Goal: Information Seeking & Learning: Learn about a topic

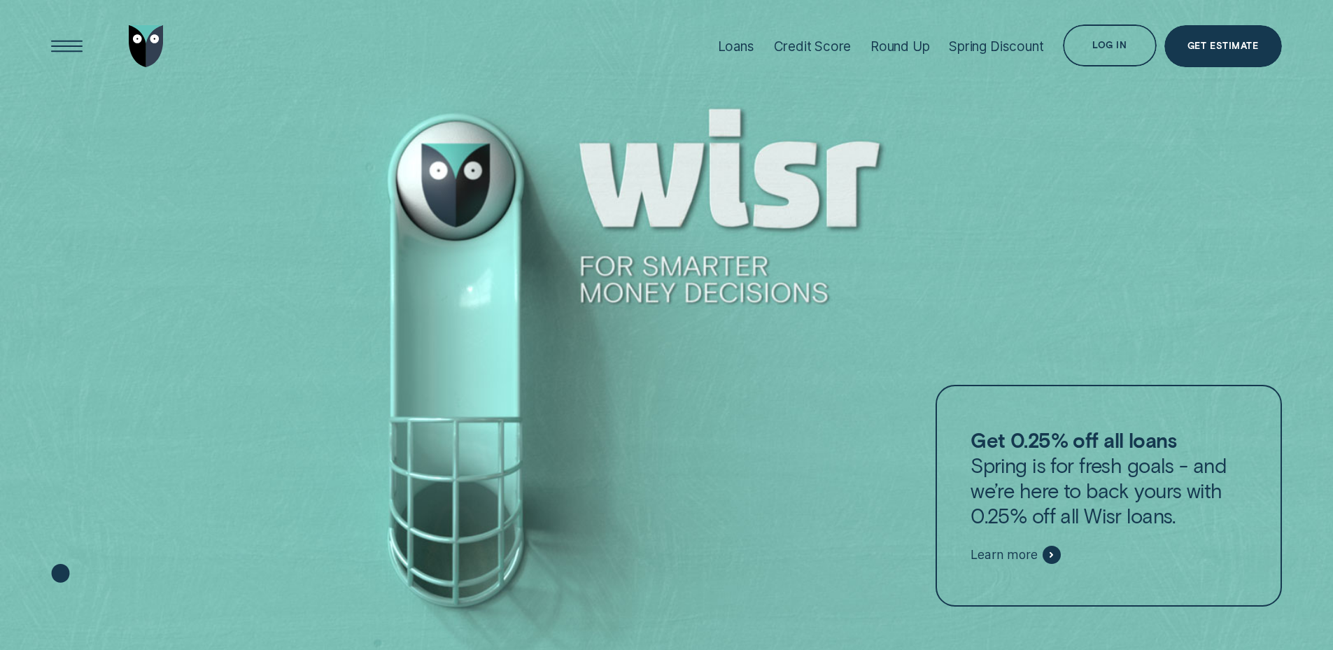
click at [491, 206] on div at bounding box center [666, 325] width 1333 height 651
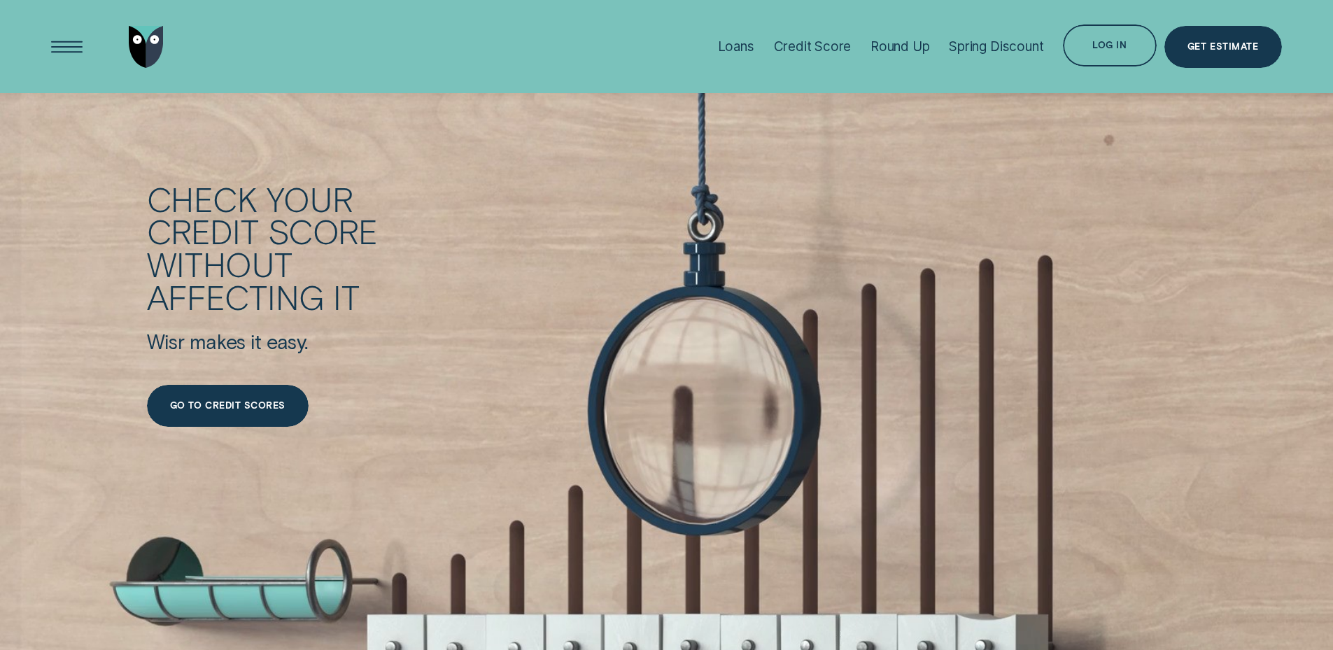
scroll to position [2450, 0]
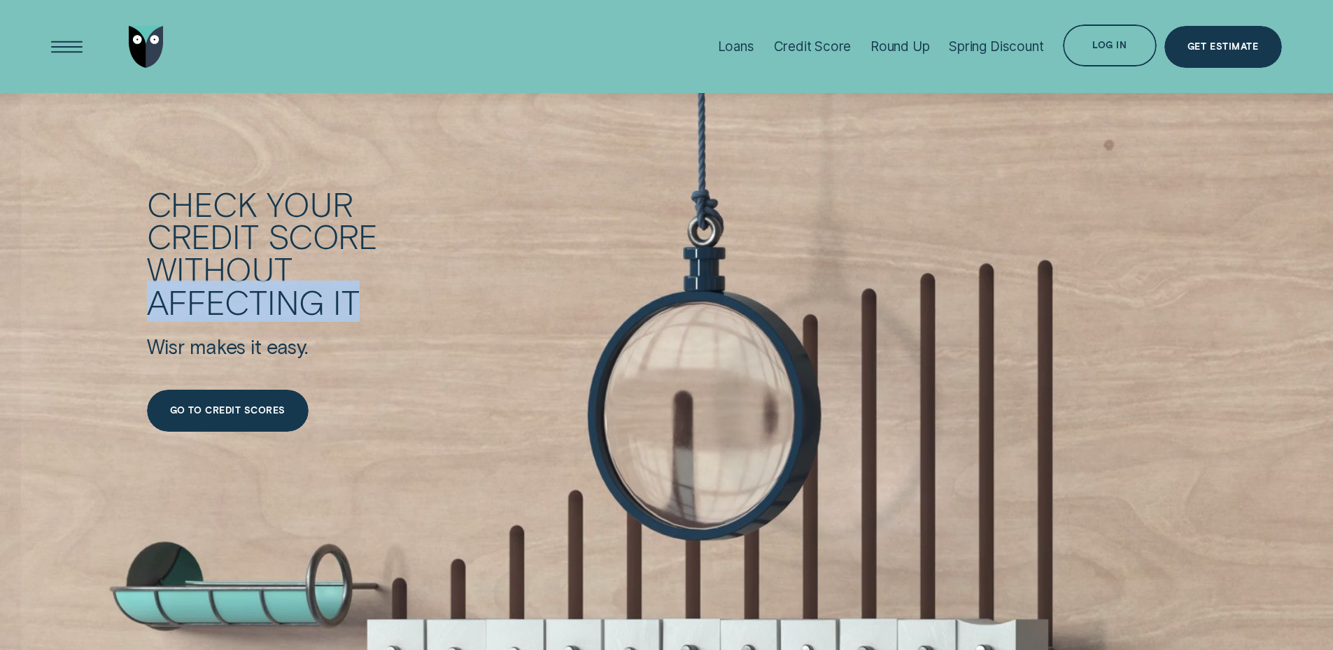
drag, startPoint x: 1046, startPoint y: 262, endPoint x: 1054, endPoint y: 330, distance: 68.3
click at [1054, 329] on div "Check your credit score without affecting it Wisr makes it easy. Go to credit s…" at bounding box center [714, 311] width 1135 height 246
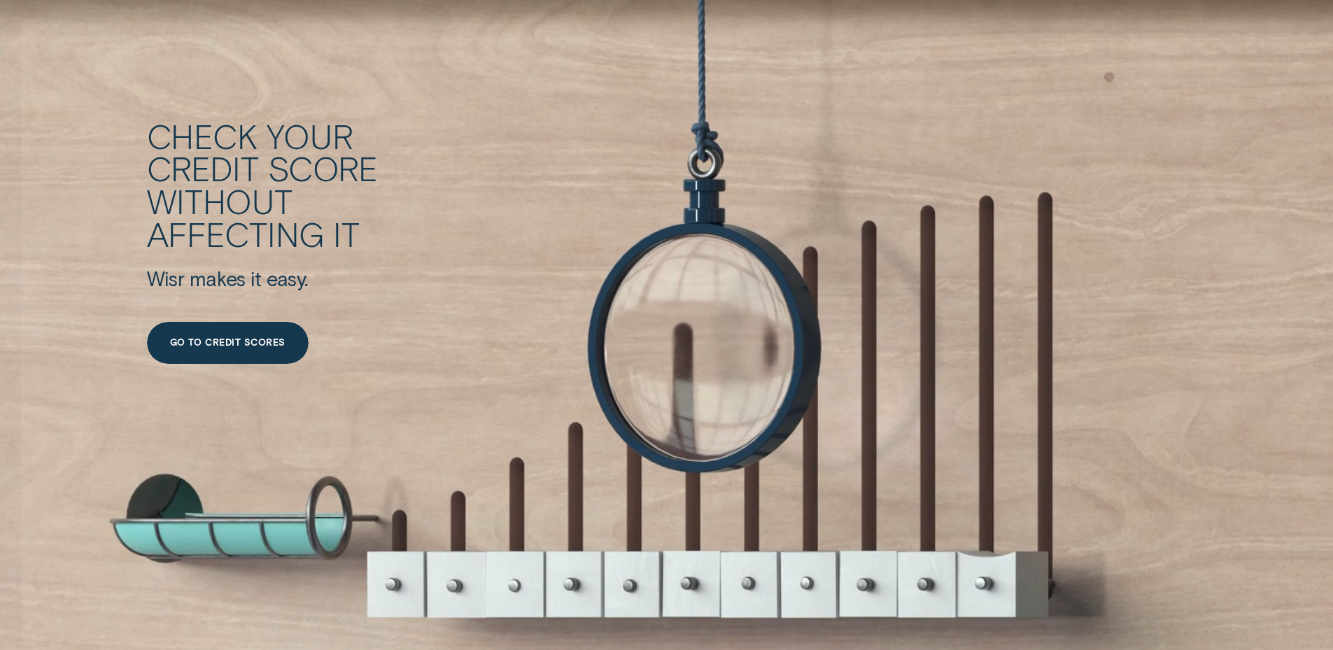
click at [964, 290] on div "Check your credit score without affecting it Wisr makes it easy. Go to credit s…" at bounding box center [714, 243] width 1135 height 246
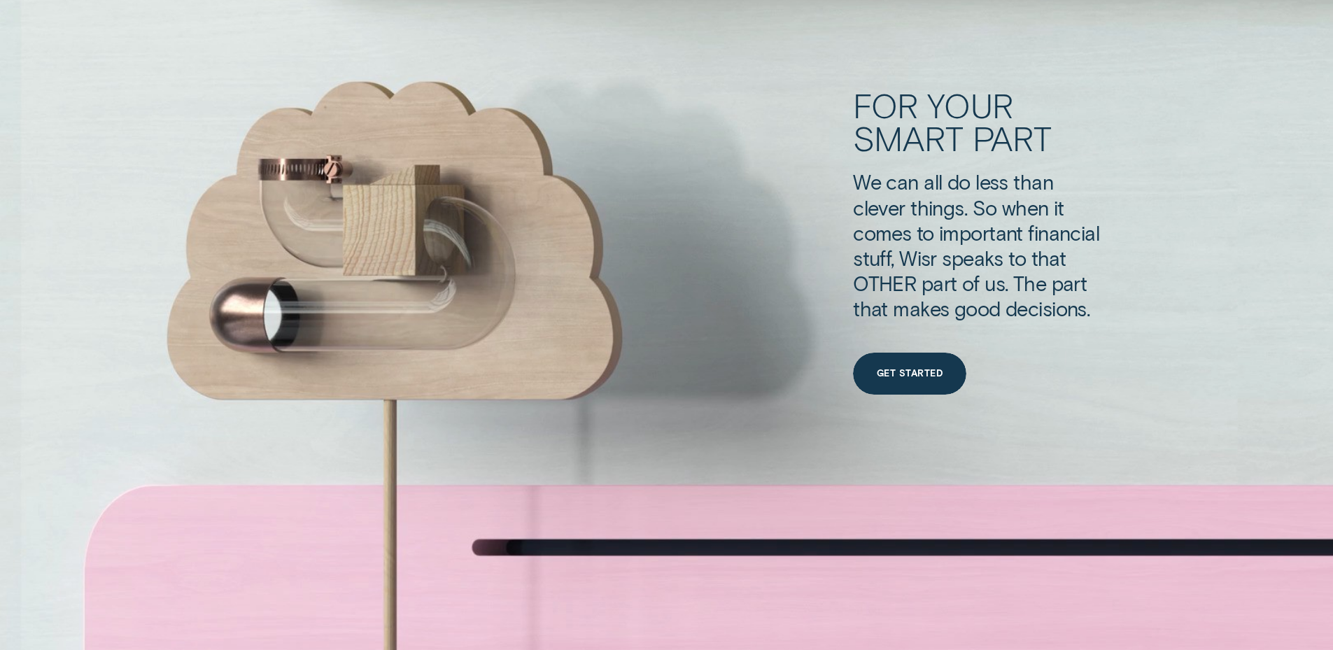
scroll to position [5319, 0]
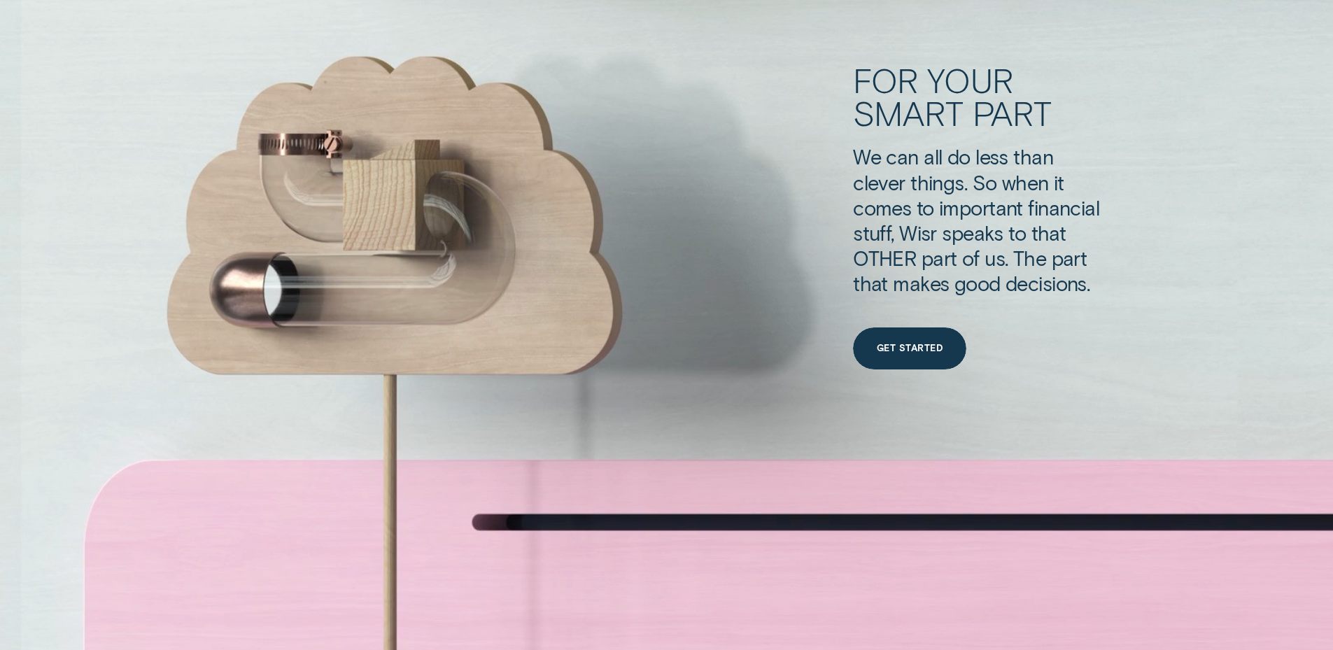
click at [1274, 231] on div "stuff, [PERSON_NAME] speaks to that" at bounding box center [1067, 232] width 428 height 25
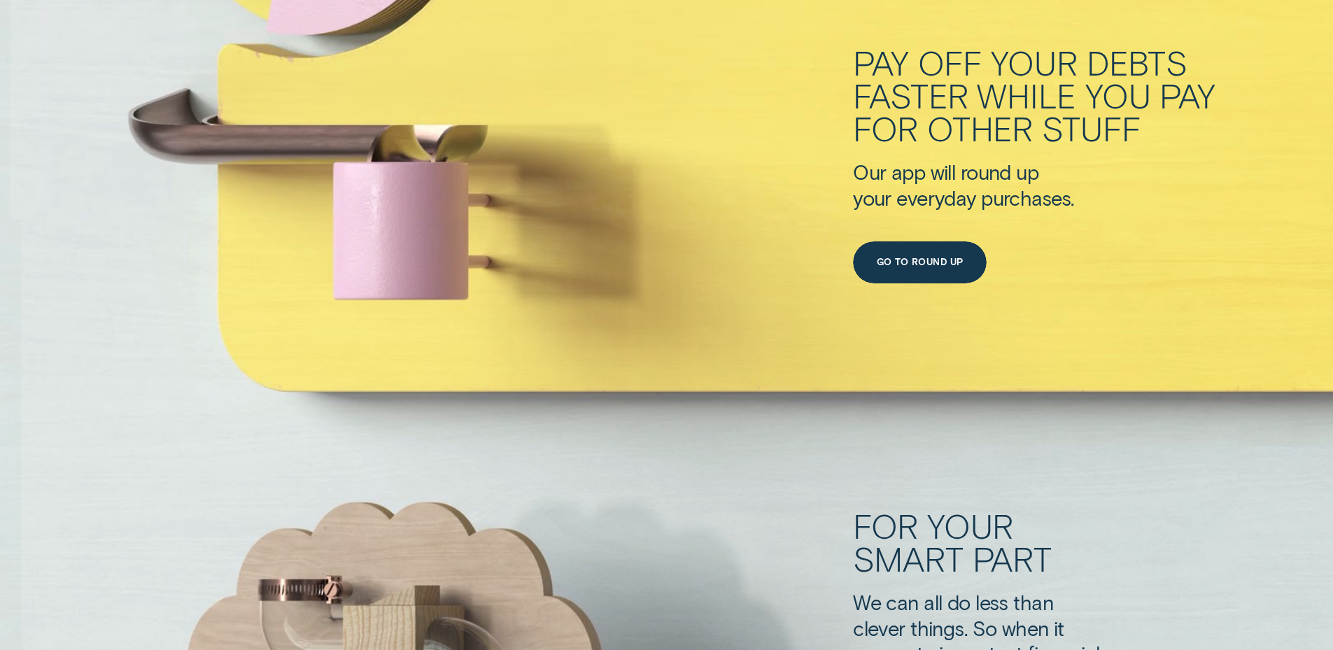
scroll to position [5104, 0]
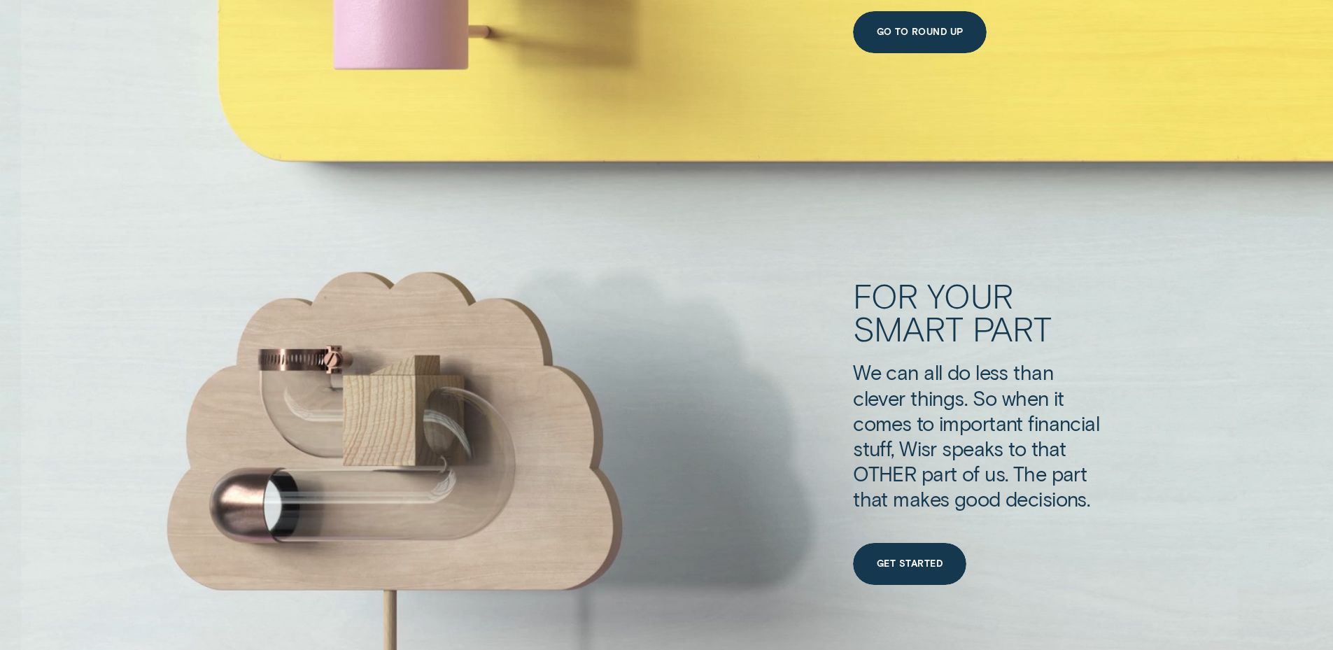
click at [529, 513] on div "For your smart part We can all do less than clever things. So when it comes to …" at bounding box center [666, 433] width 1333 height 889
click at [440, 504] on div "For your smart part We can all do less than clever things. So when it comes to …" at bounding box center [666, 433] width 1333 height 889
drag, startPoint x: 472, startPoint y: 511, endPoint x: 649, endPoint y: 505, distance: 177.2
click at [649, 505] on div "For your smart part We can all do less than clever things. So when it comes to …" at bounding box center [666, 433] width 1333 height 889
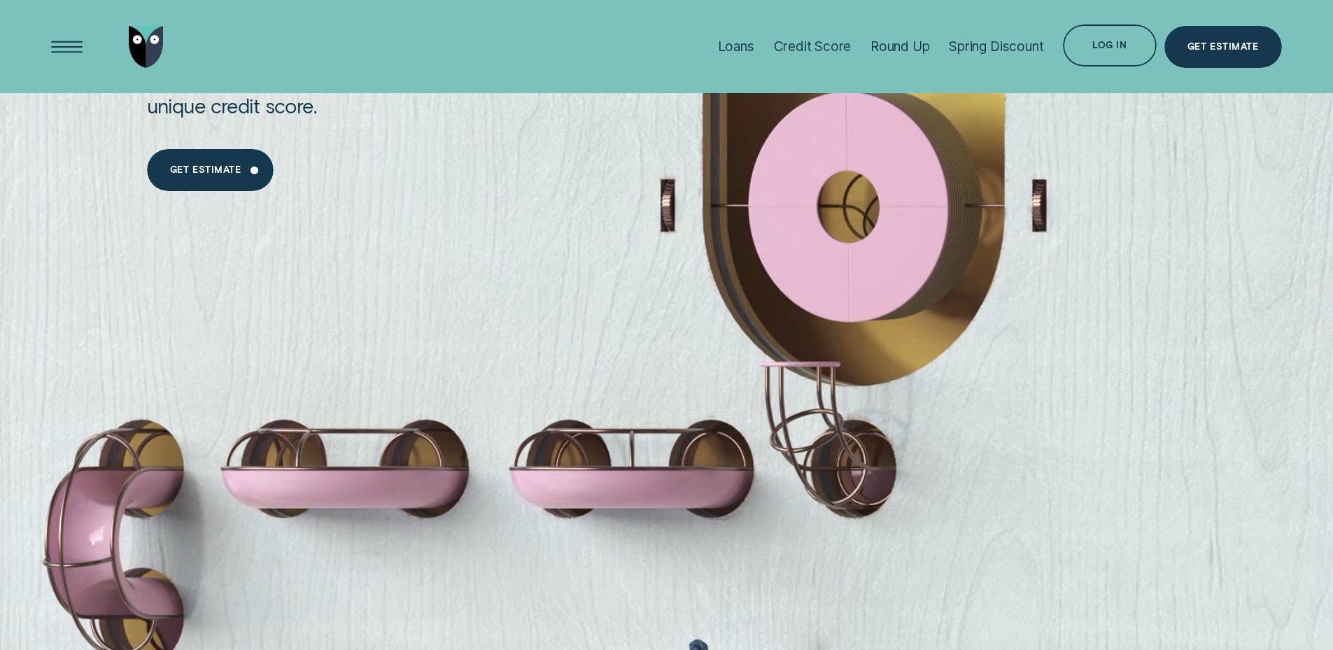
scroll to position [1534, 0]
